Goal: Check status: Check status

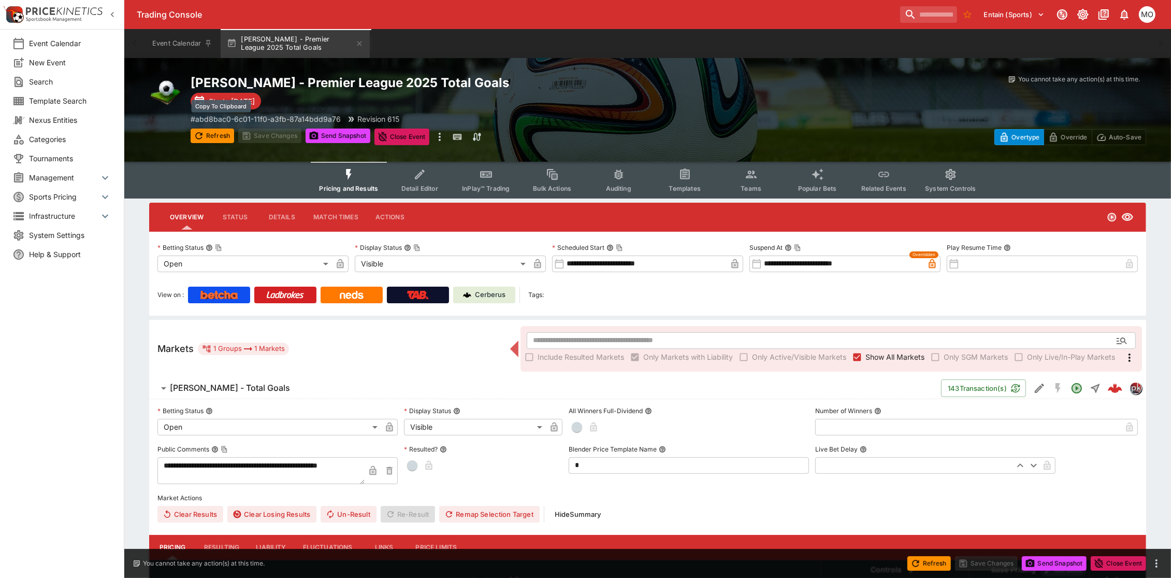
click at [248, 116] on p "# abd8bac0-6c01-11f0-a3fb-87a14bdd9a76" at bounding box center [266, 118] width 150 height 11
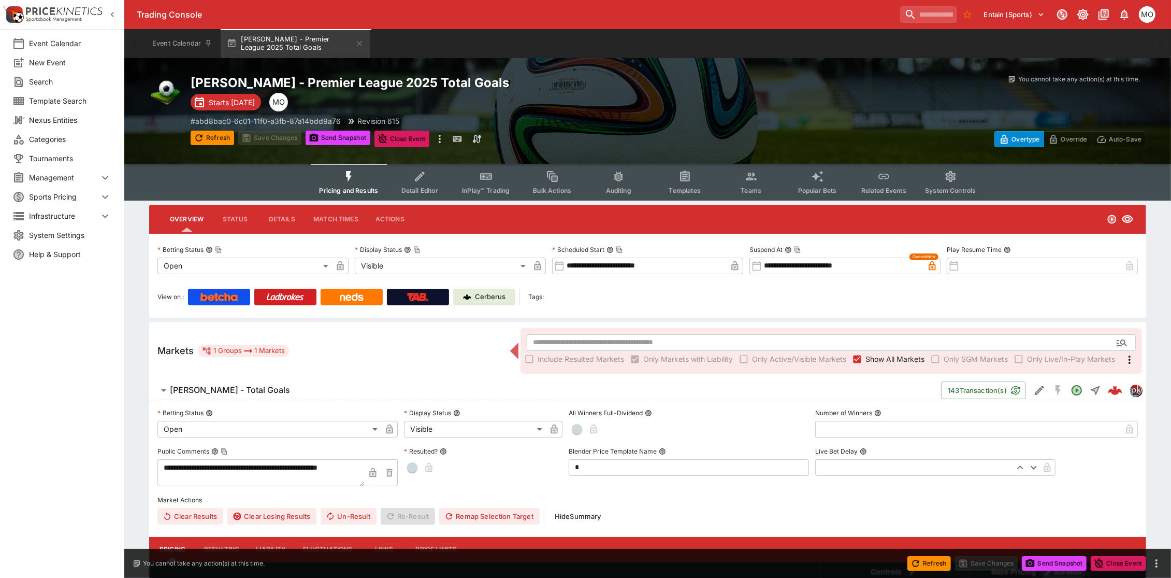
scroll to position [197, 0]
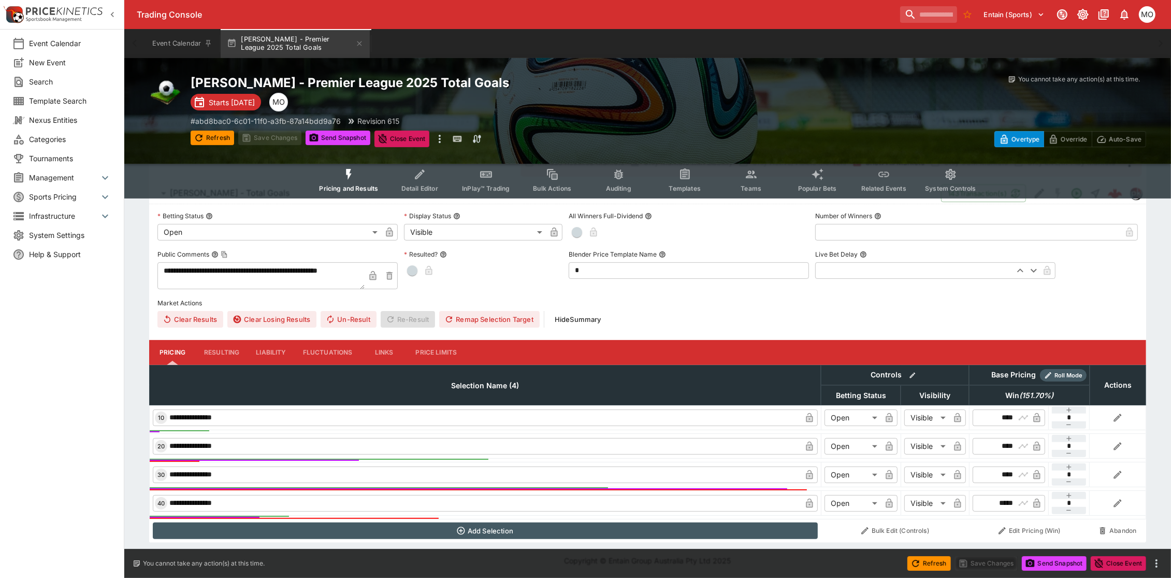
click at [42, 419] on div "Event Calendar New Event Search Template Search Nexus Entities Categories Tourn…" at bounding box center [62, 289] width 124 height 578
